Goal: Information Seeking & Learning: Learn about a topic

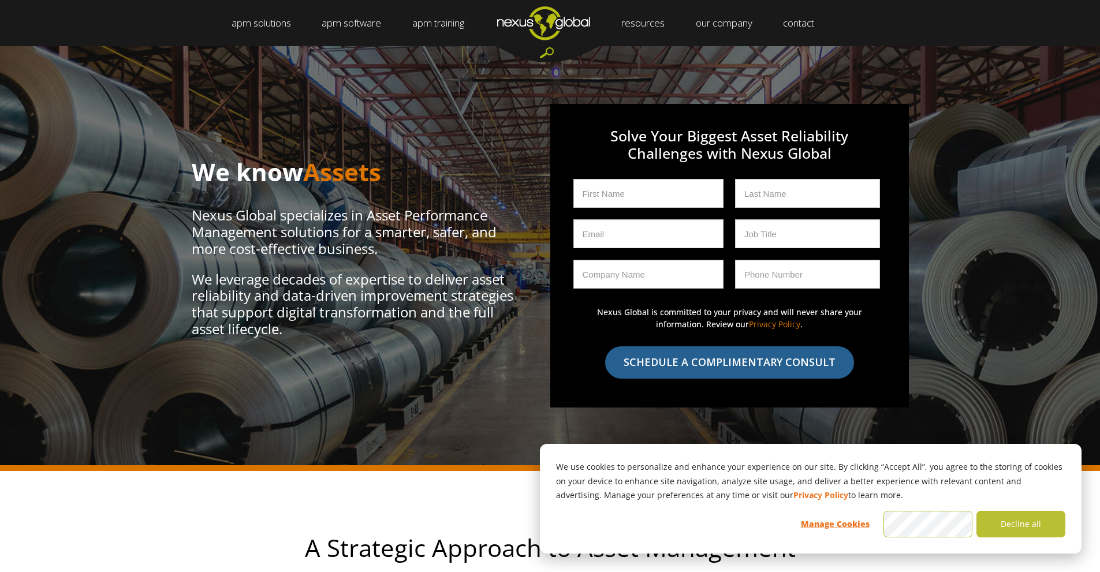
click at [411, 46] on link "Data Optimizer" at bounding box center [401, 46] width 76 height 0
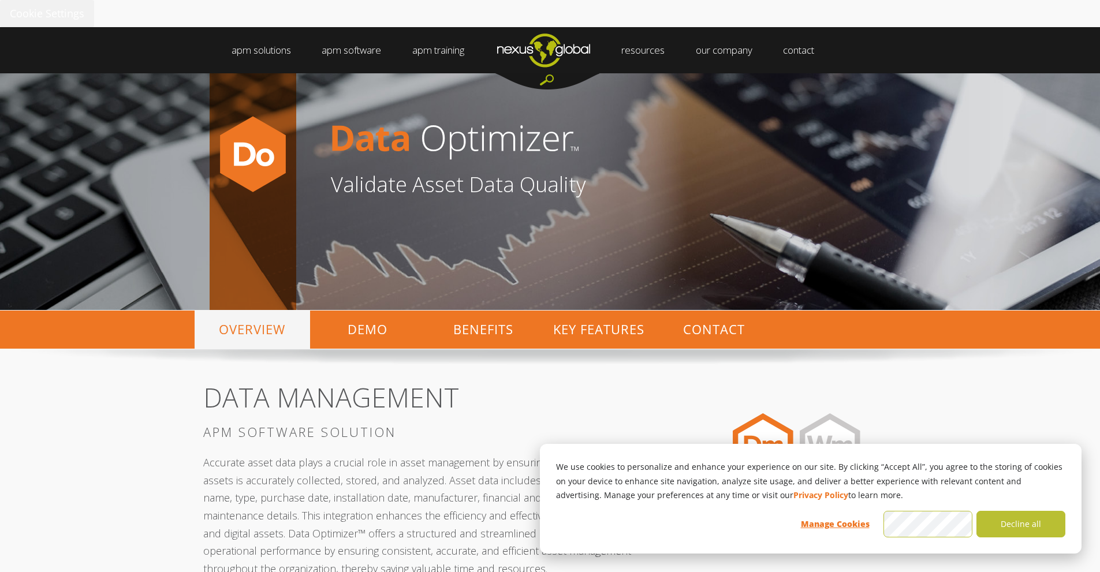
click at [698, 73] on link "Strategy Optimizer" at bounding box center [684, 73] width 91 height 0
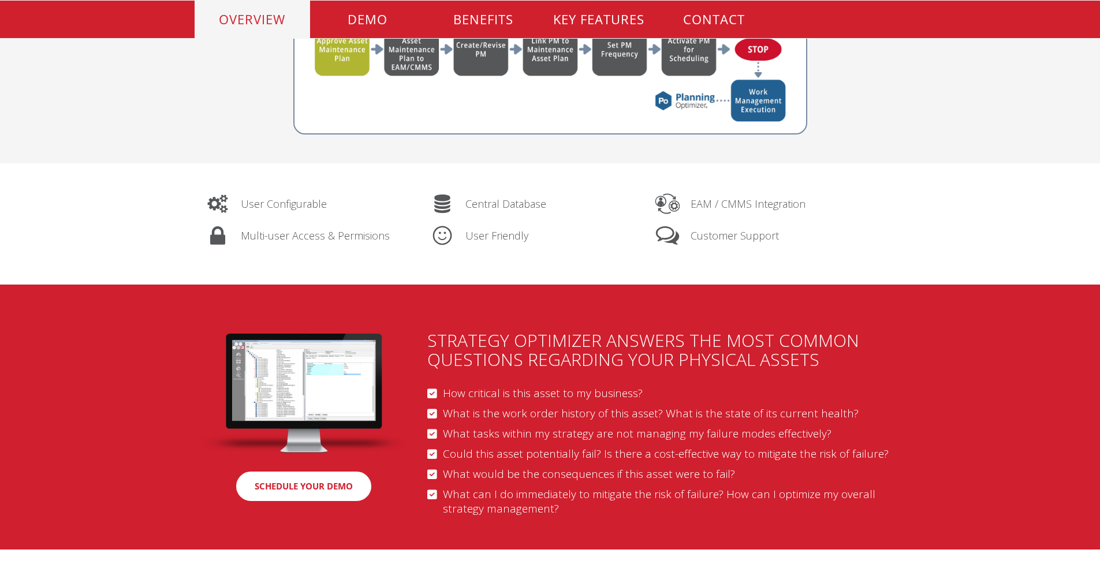
scroll to position [924, 0]
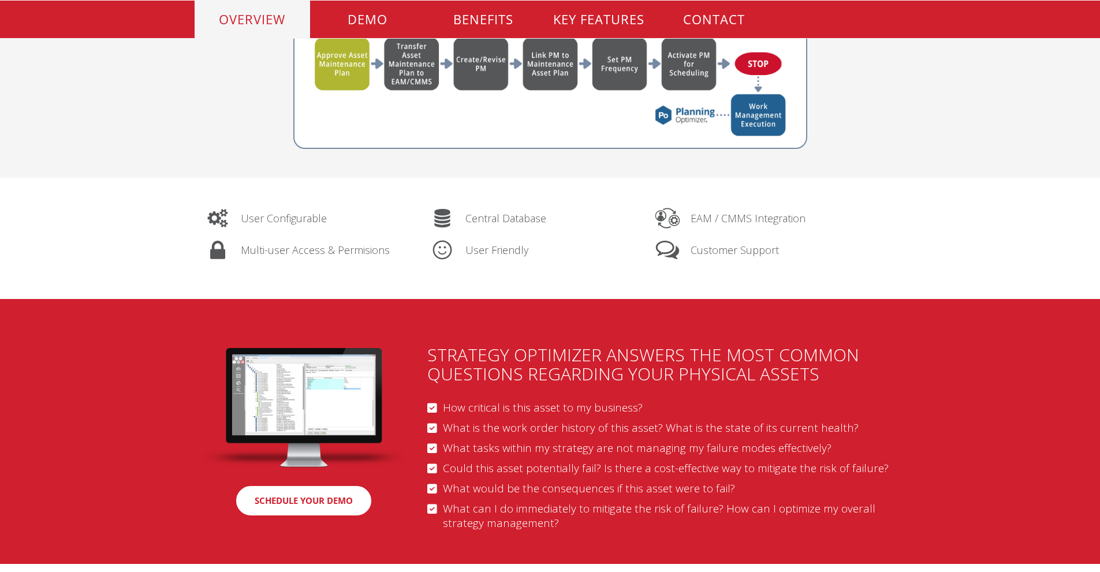
click at [327, 383] on img at bounding box center [304, 408] width 202 height 120
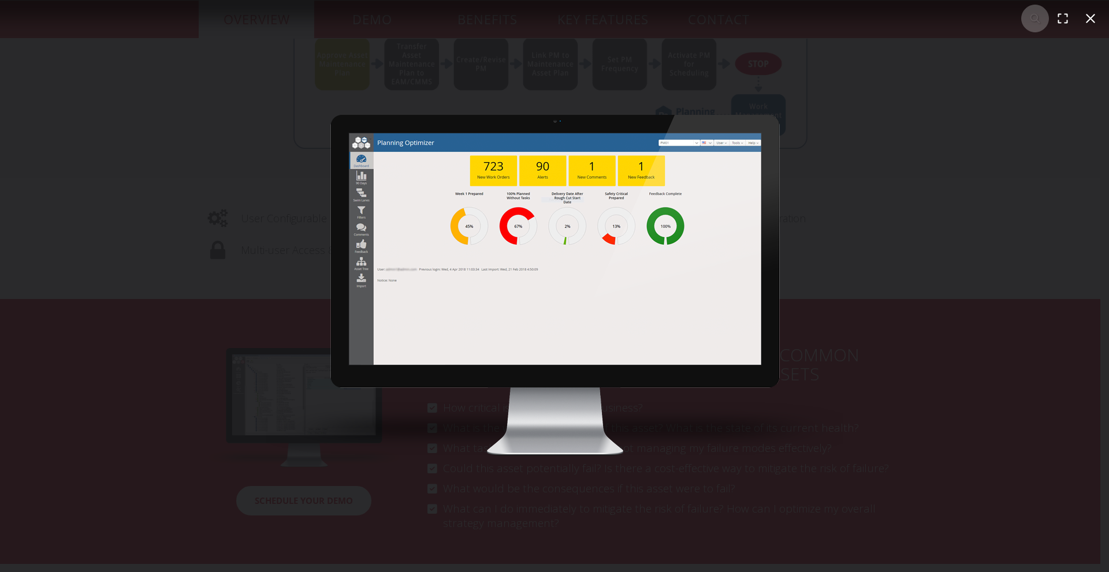
click at [546, 184] on img "You can close this modal content with the ESC key" at bounding box center [555, 286] width 578 height 342
click at [1091, 17] on button "You can close this modal content with the ESC key" at bounding box center [1091, 19] width 28 height 28
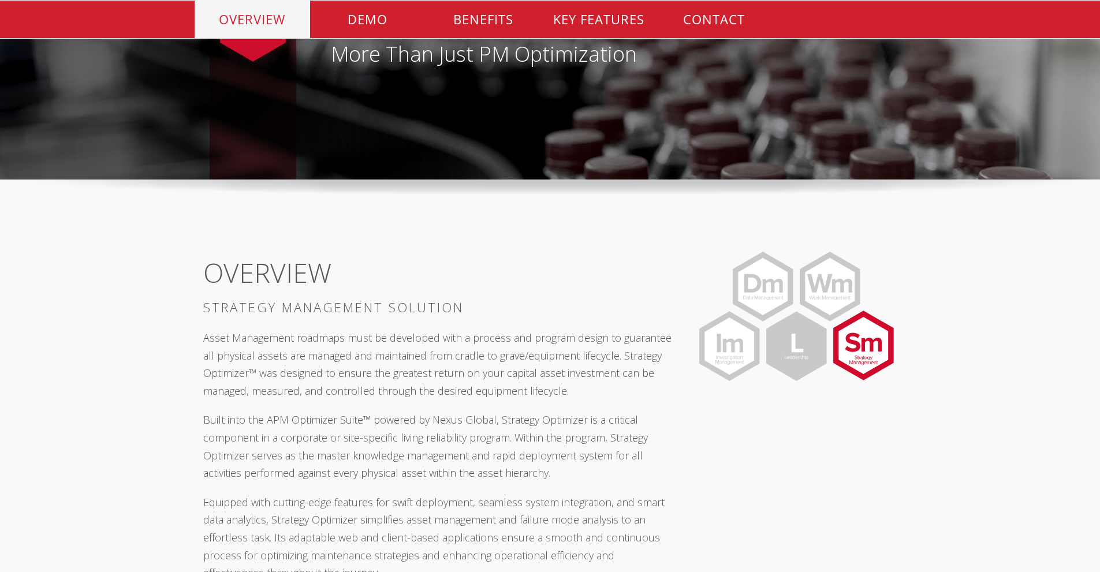
scroll to position [0, 0]
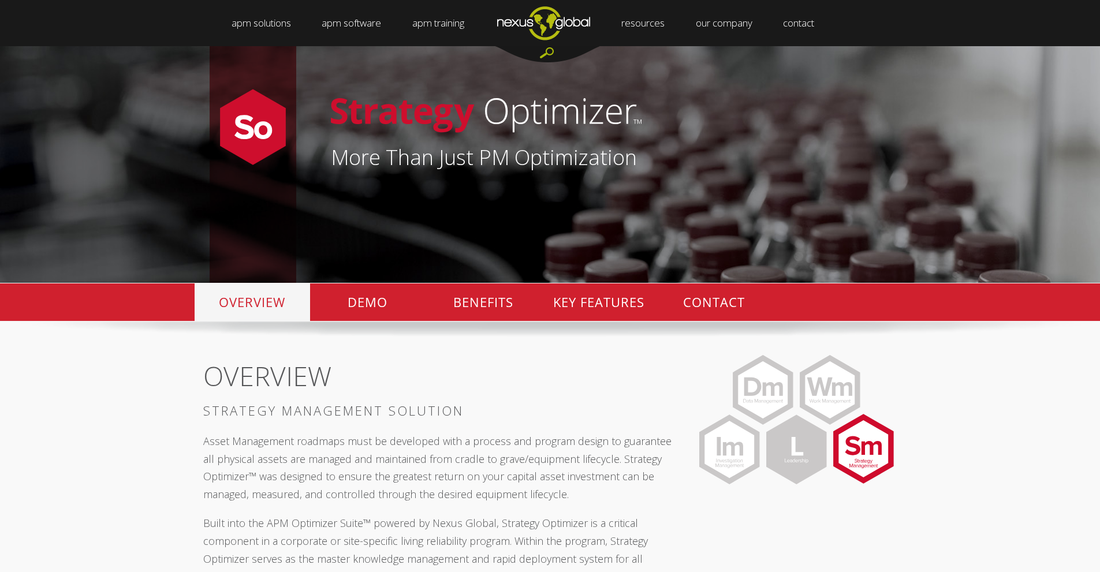
click at [475, 46] on link "Investigation Optimizer" at bounding box center [493, 46] width 109 height 0
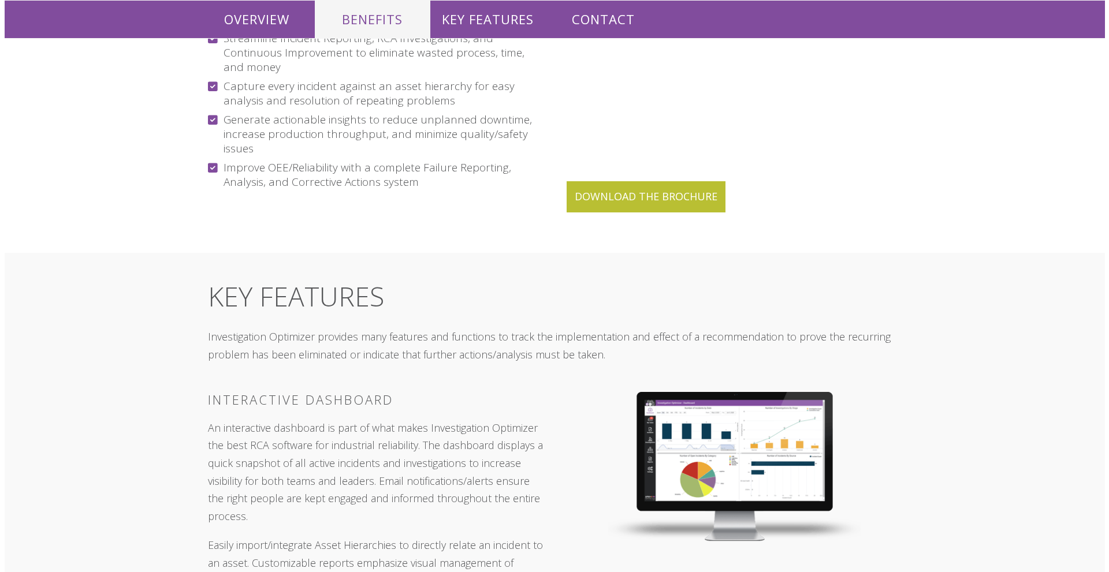
scroll to position [1271, 0]
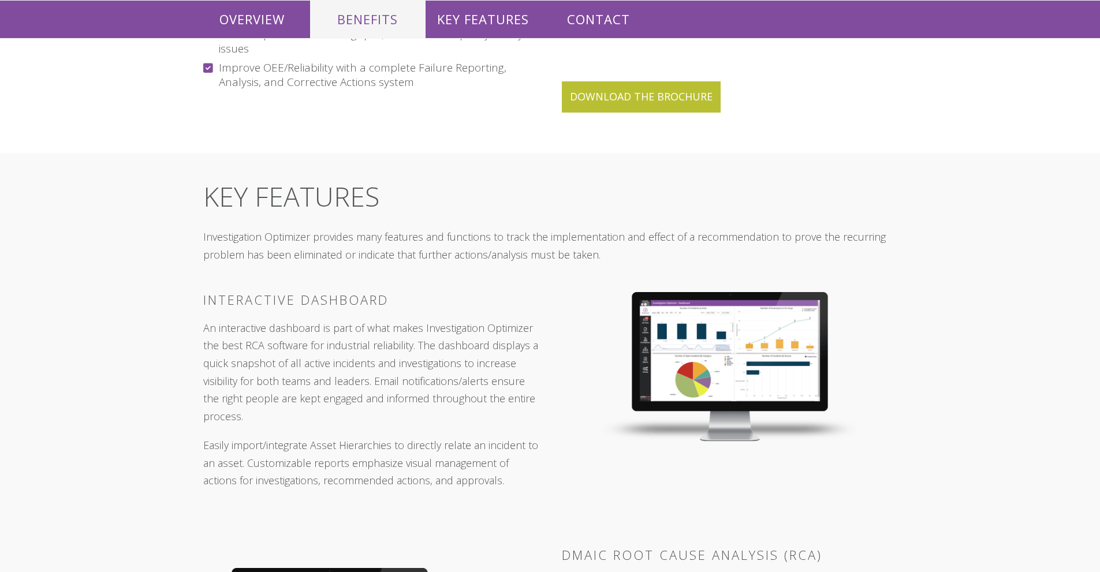
click at [746, 334] on img at bounding box center [730, 366] width 252 height 149
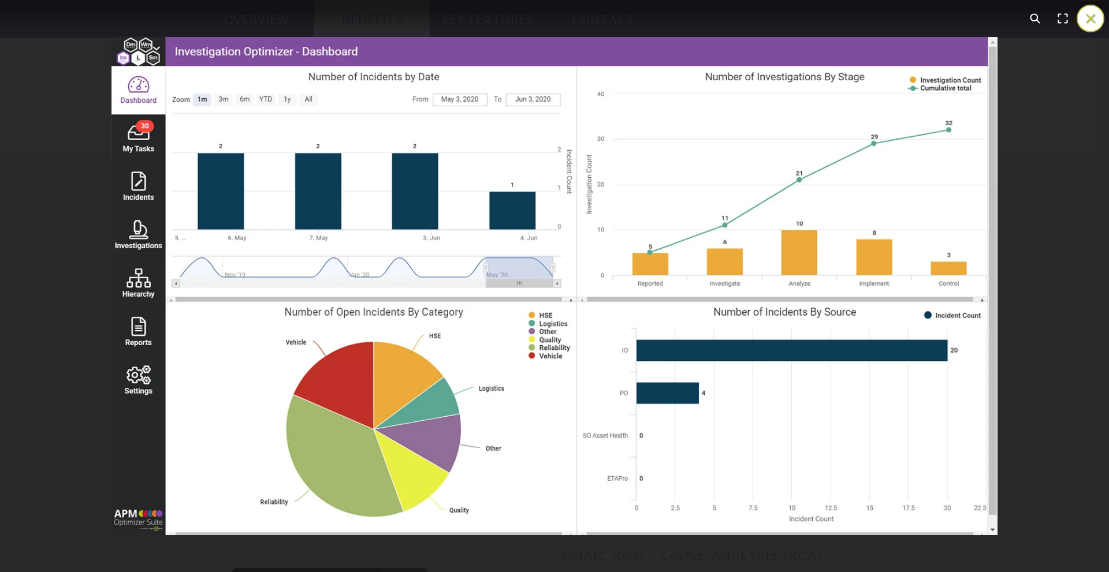
click at [1098, 18] on button "You can close this modal content with the ESC key" at bounding box center [1091, 19] width 28 height 28
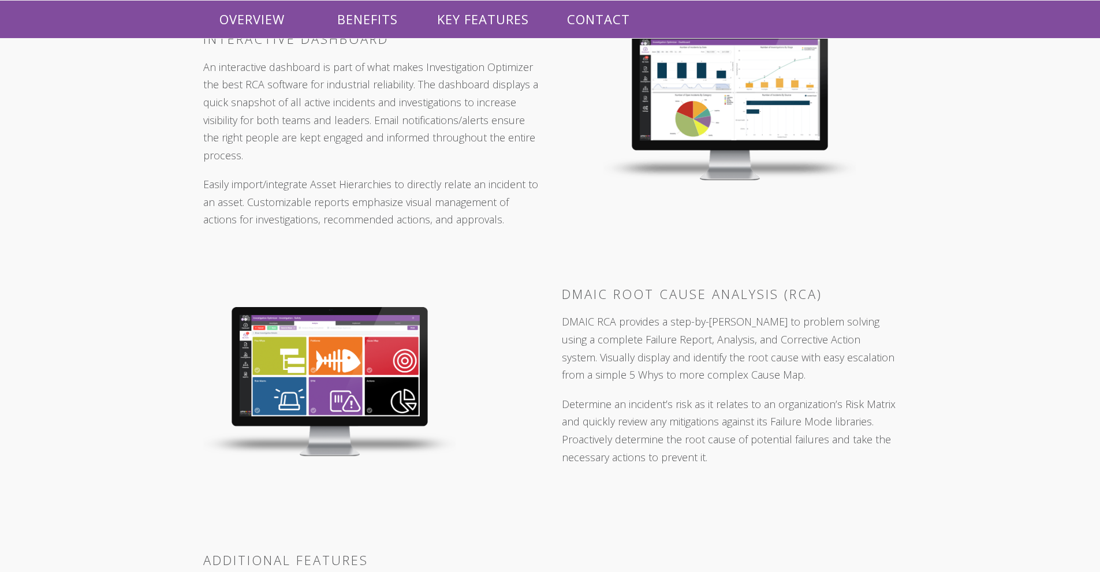
scroll to position [1559, 0]
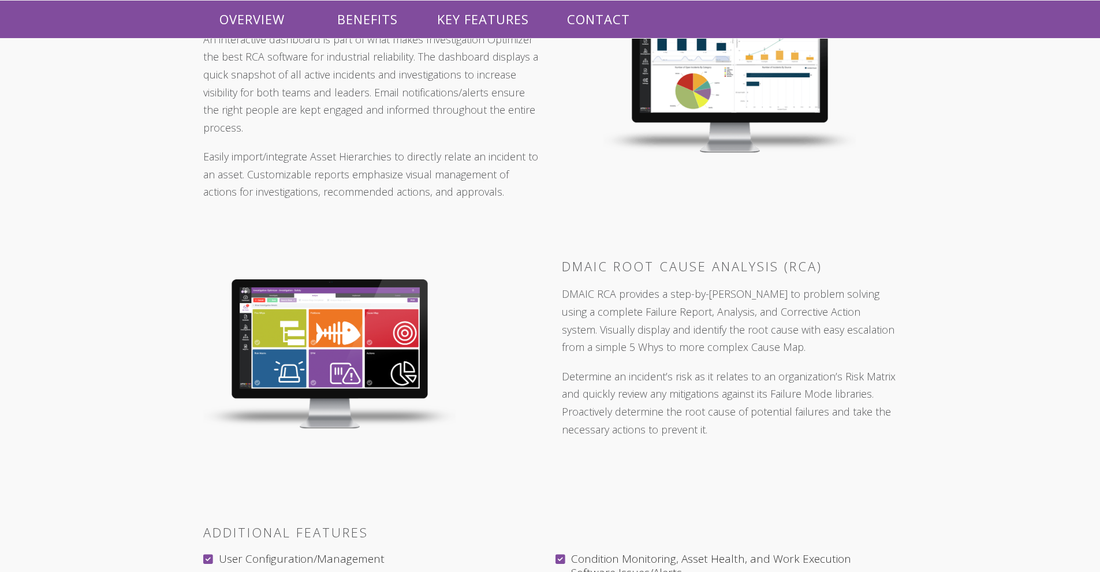
click at [342, 310] on img at bounding box center [329, 355] width 252 height 150
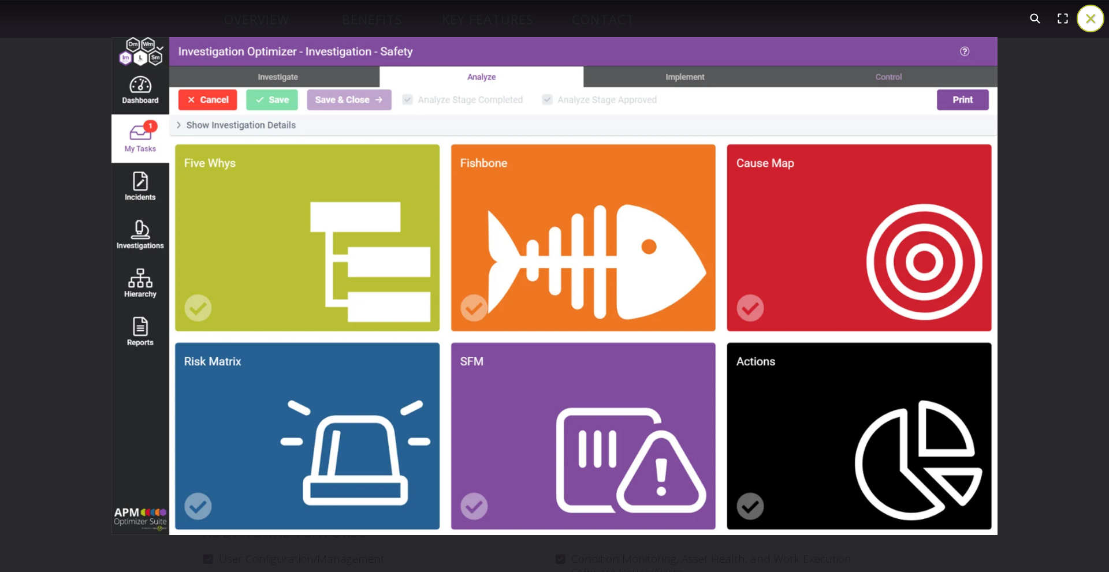
click at [1085, 17] on button "You can close this modal content with the ESC key" at bounding box center [1091, 19] width 28 height 28
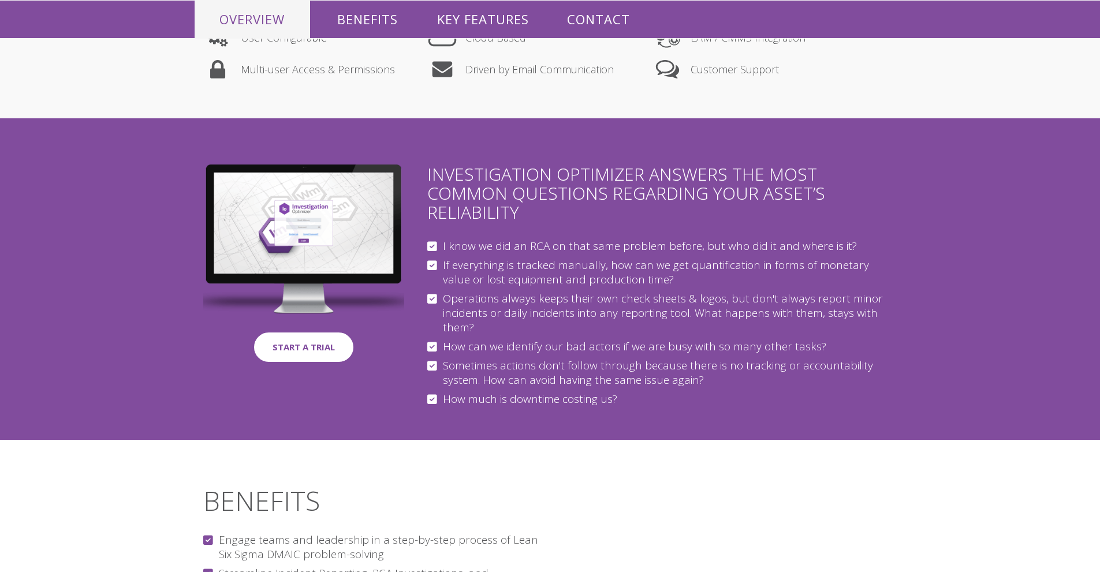
scroll to position [520, 0]
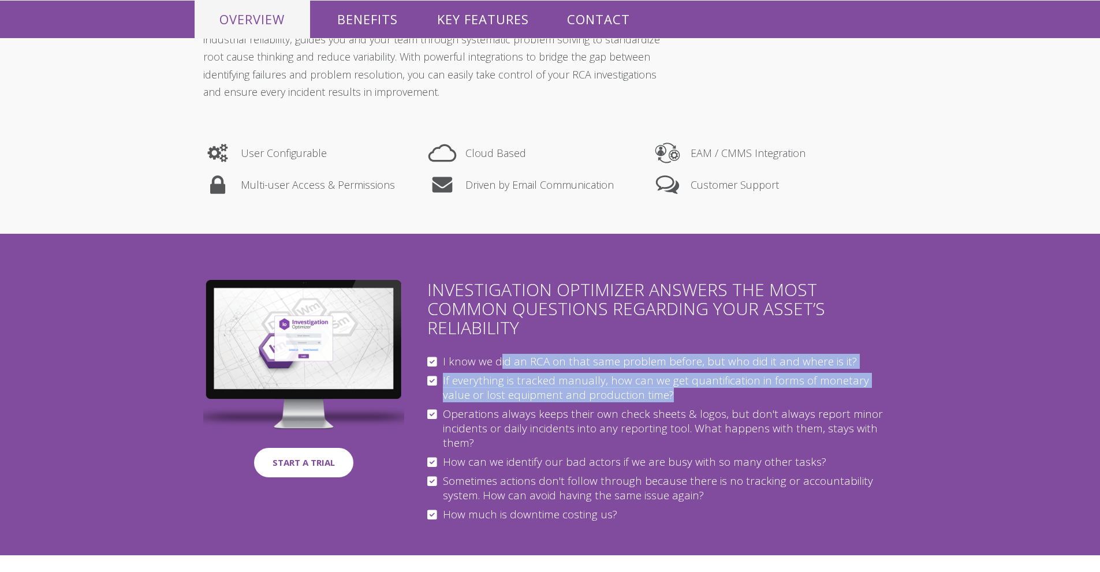
drag, startPoint x: 493, startPoint y: 340, endPoint x: 883, endPoint y: 406, distance: 395.4
click at [883, 406] on div "I know we did an RCA on that same problem before, but who did it and where is i…" at bounding box center [662, 438] width 470 height 167
